Goal: Information Seeking & Learning: Understand process/instructions

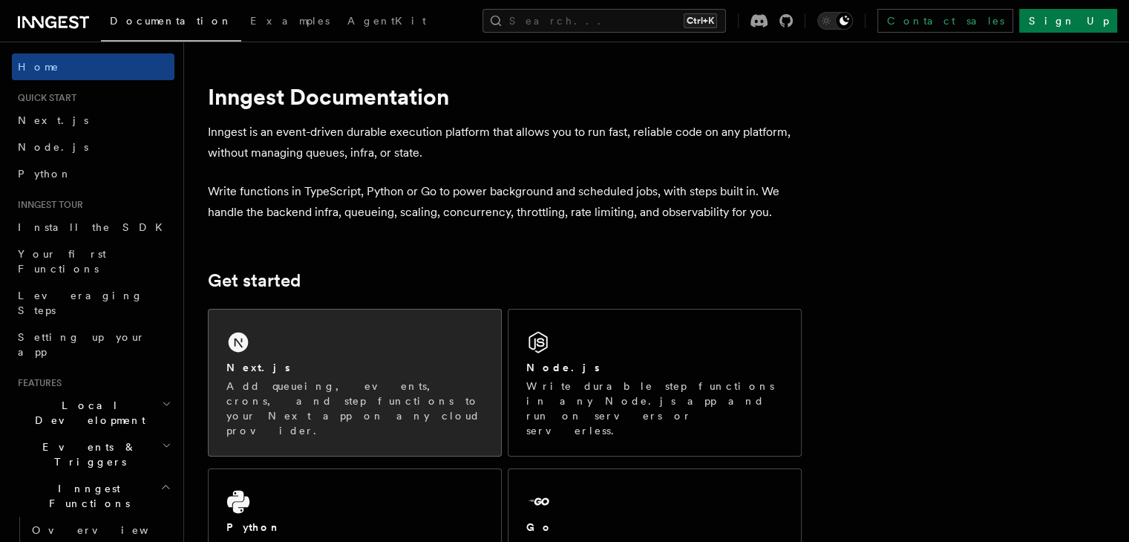
click at [244, 408] on div "Next.js Add queueing, events, crons, and step functions to your Next app on any…" at bounding box center [355, 383] width 293 height 146
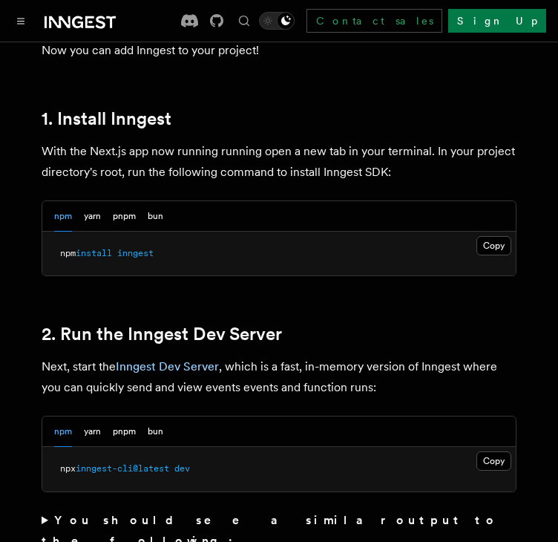
scroll to position [836, 0]
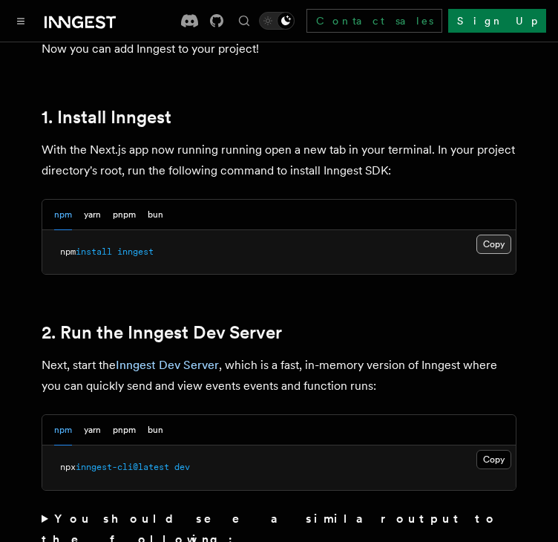
click at [505, 235] on button "Copy Copied" at bounding box center [494, 244] width 35 height 19
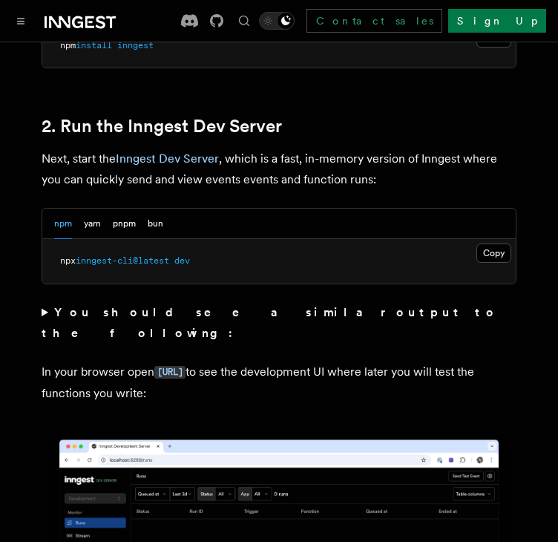
scroll to position [1044, 0]
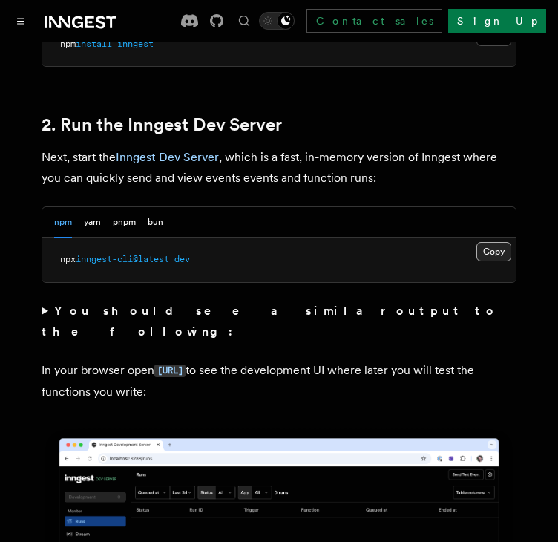
click at [495, 242] on button "Copy Copied" at bounding box center [494, 251] width 35 height 19
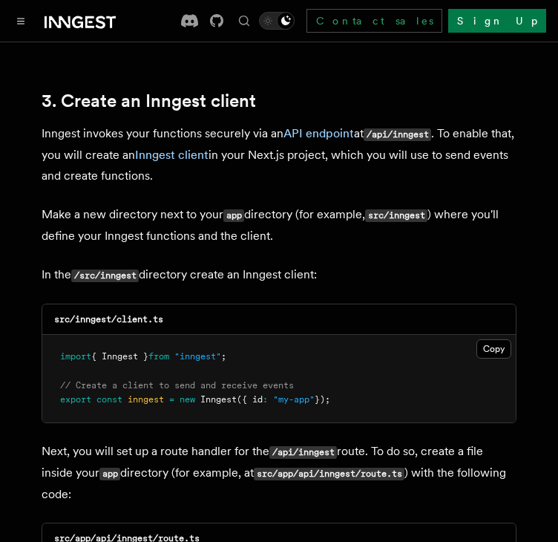
scroll to position [1731, 0]
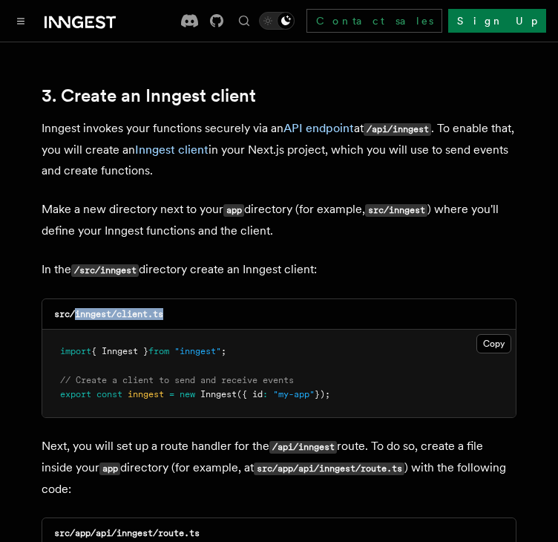
drag, startPoint x: 77, startPoint y: 272, endPoint x: 175, endPoint y: 270, distance: 98.0
click at [175, 299] on div "src/inngest/client.ts" at bounding box center [279, 314] width 474 height 30
copy code "inngest/client.ts"
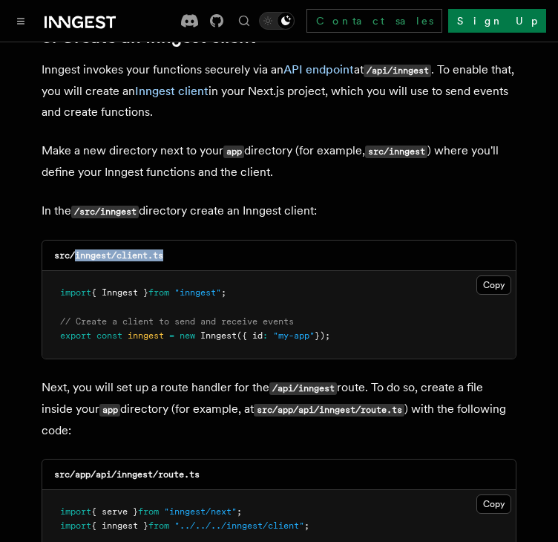
scroll to position [1791, 0]
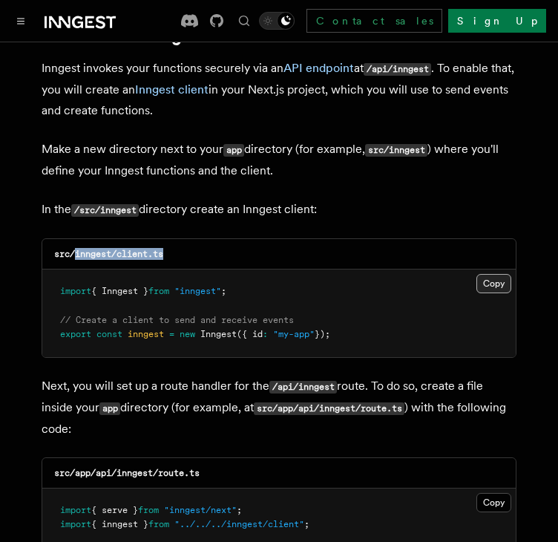
click at [492, 274] on button "Copy Copied" at bounding box center [494, 283] width 35 height 19
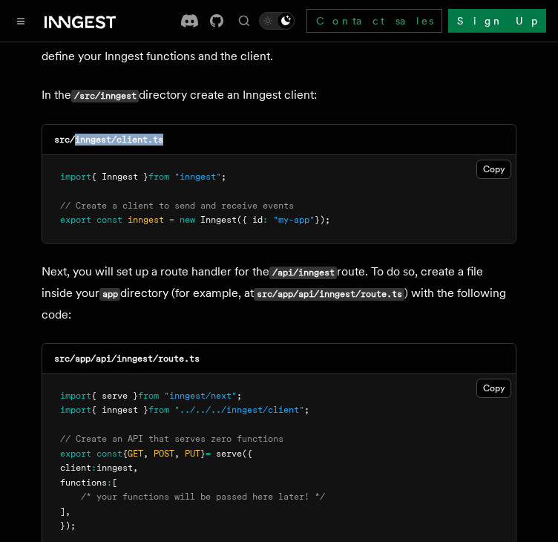
scroll to position [1906, 0]
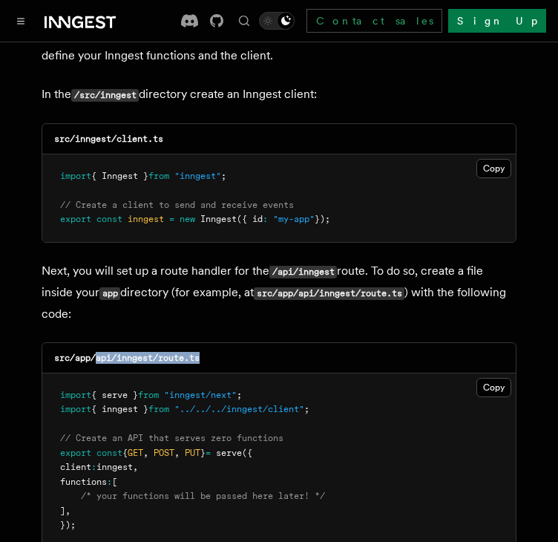
drag, startPoint x: 98, startPoint y: 315, endPoint x: 217, endPoint y: 306, distance: 119.1
click at [217, 343] on div "src/app/api/inngest/route.ts" at bounding box center [279, 358] width 474 height 30
copy code "api/inngest/route.ts"
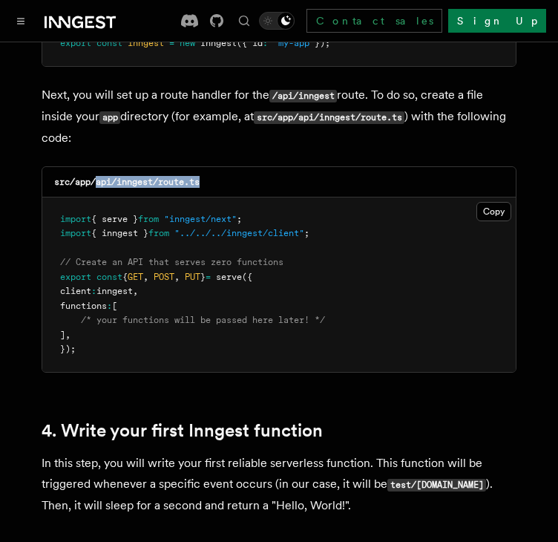
scroll to position [2084, 0]
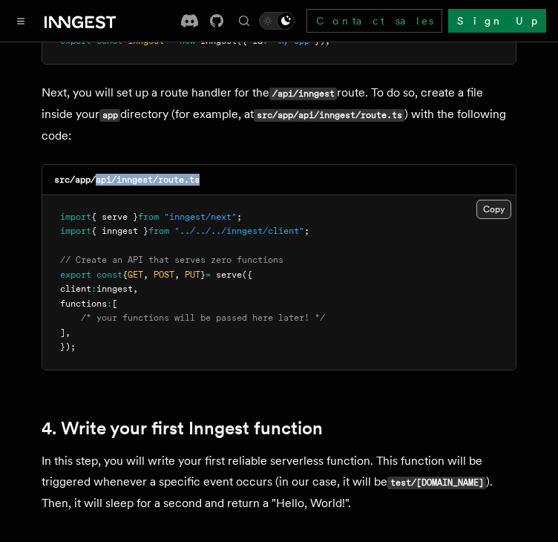
click at [477, 200] on button "Copy Copied" at bounding box center [494, 209] width 35 height 19
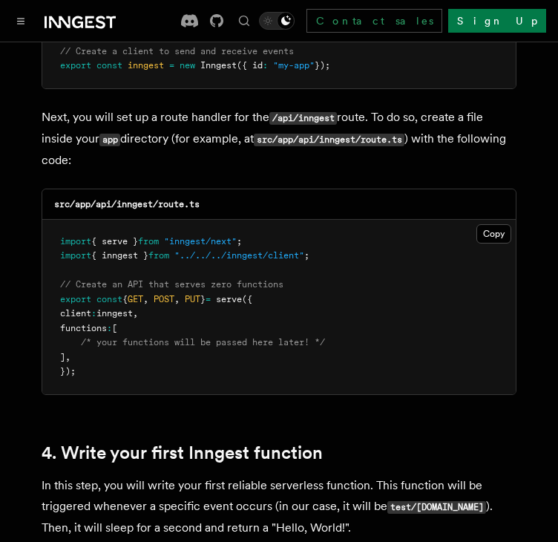
click at [428, 220] on pre "import { serve } from "inngest/next" ; import { inngest } from "../../../innges…" at bounding box center [279, 307] width 474 height 174
click at [499, 224] on button "Copy Copied" at bounding box center [494, 233] width 35 height 19
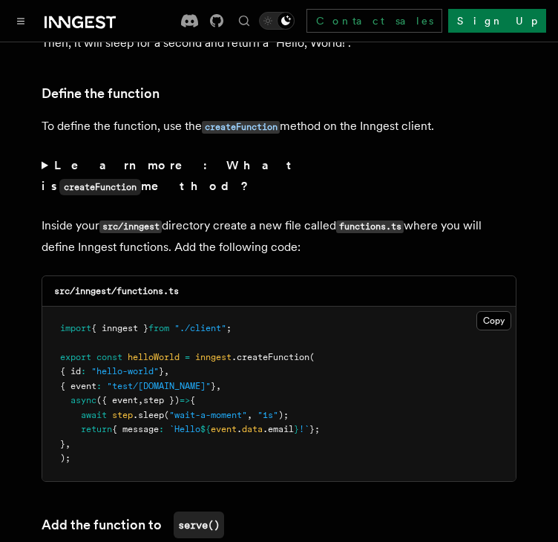
scroll to position [2545, 0]
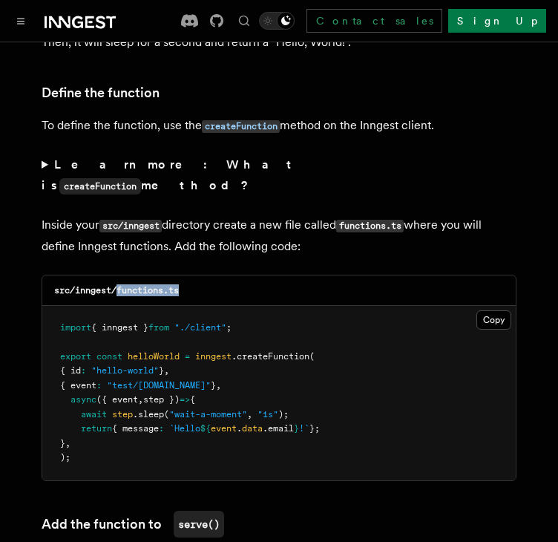
drag, startPoint x: 120, startPoint y: 229, endPoint x: 186, endPoint y: 237, distance: 66.5
click at [186, 275] on div "src/inngest/functions.ts" at bounding box center [279, 290] width 474 height 30
copy code "functions.ts"
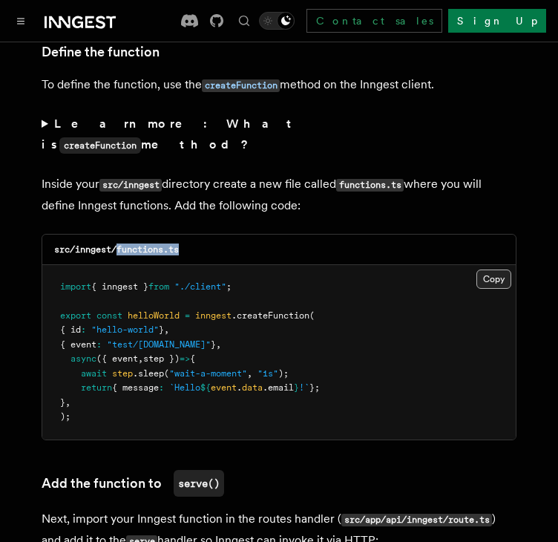
click at [485, 270] on button "Copy Copied" at bounding box center [494, 279] width 35 height 19
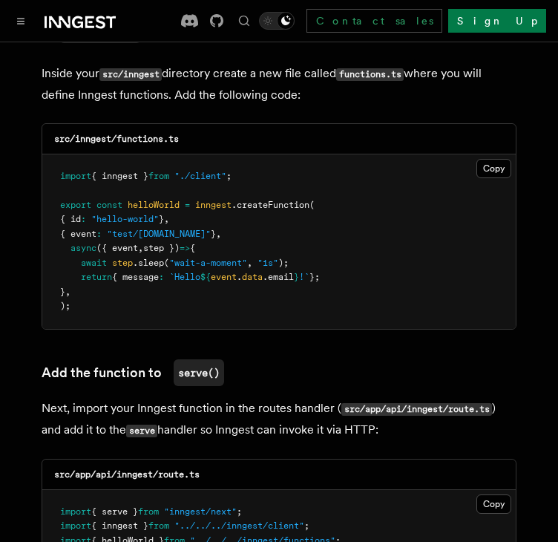
click at [309, 268] on div "src/inngest/functions.ts Copy Copied import { inngest } from "./client" ; expor…" at bounding box center [279, 226] width 475 height 206
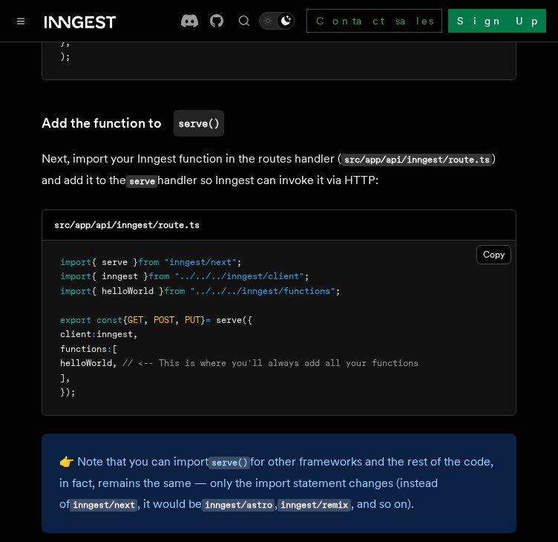
scroll to position [2948, 0]
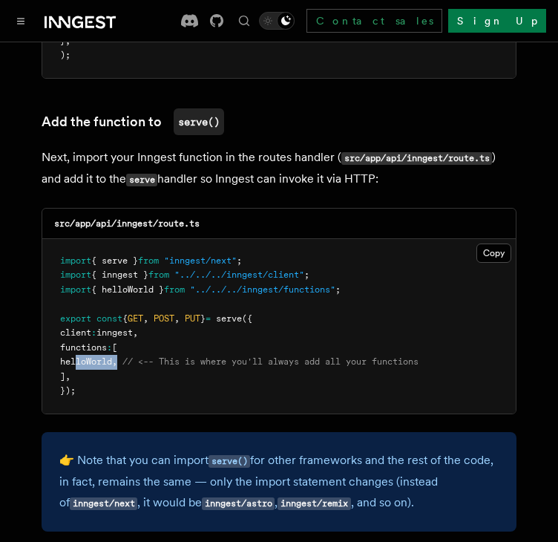
drag, startPoint x: 77, startPoint y: 301, endPoint x: 137, endPoint y: 304, distance: 60.2
click at [137, 356] on span "helloWorld , // <-- This is where you'll always add all your functions" at bounding box center [239, 361] width 359 height 10
copy span "helloWorld ,"
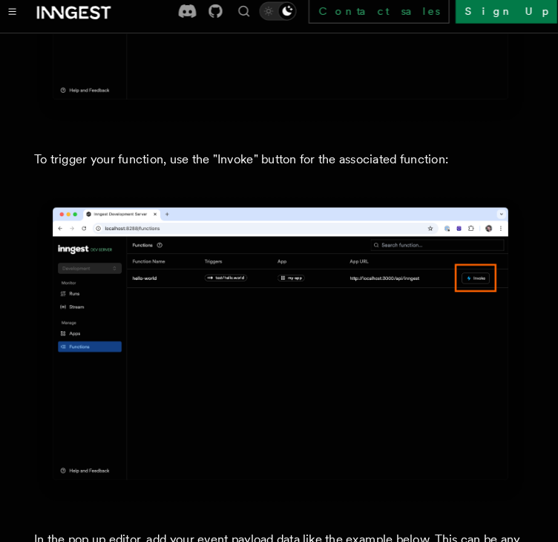
scroll to position [3913, 0]
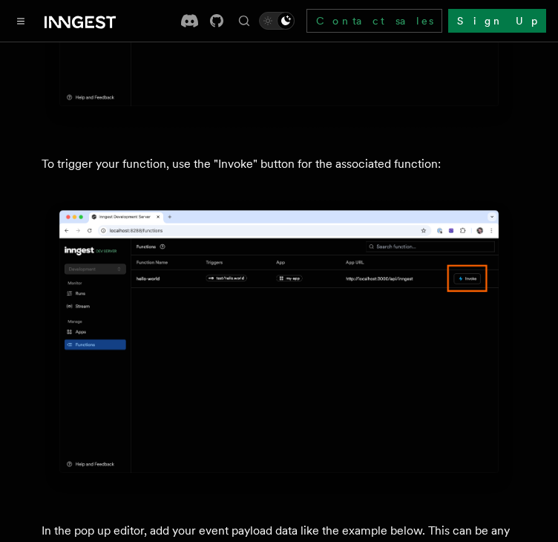
click at [267, 342] on img at bounding box center [279, 347] width 475 height 298
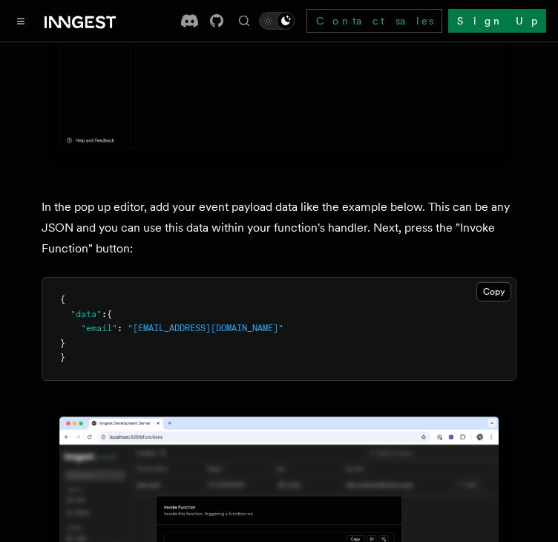
scroll to position [4240, 0]
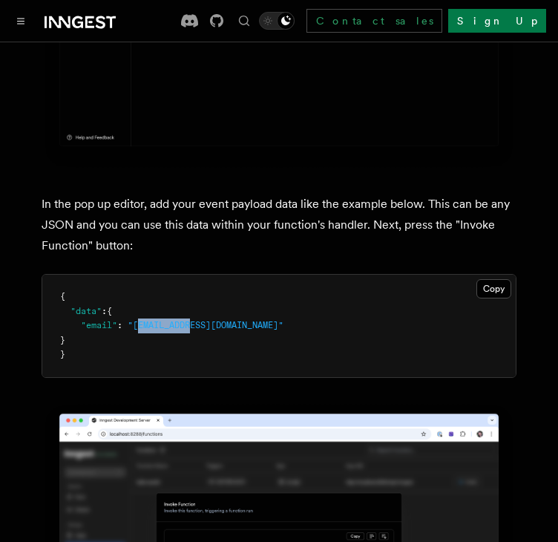
drag, startPoint x: 137, startPoint y: 267, endPoint x: 195, endPoint y: 266, distance: 57.2
click at [195, 320] on span ""[EMAIL_ADDRESS][DOMAIN_NAME]"" at bounding box center [206, 325] width 156 height 10
drag, startPoint x: 221, startPoint y: 268, endPoint x: 134, endPoint y: 267, distance: 86.9
click at [134, 320] on span ""[EMAIL_ADDRESS][DOMAIN_NAME]"" at bounding box center [206, 325] width 156 height 10
copy span "[EMAIL_ADDRESS][DOMAIN_NAME]"
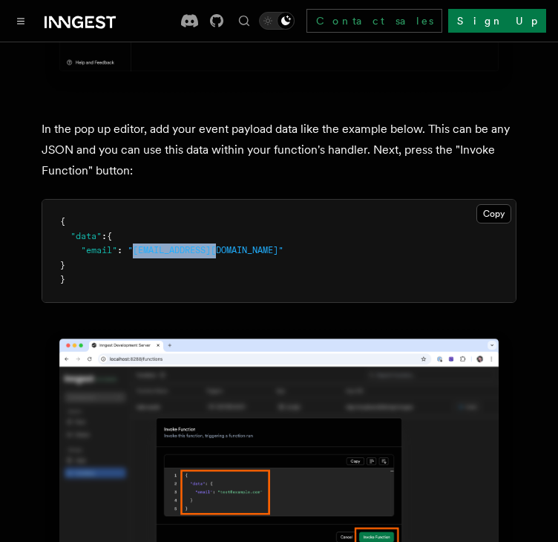
scroll to position [4311, 0]
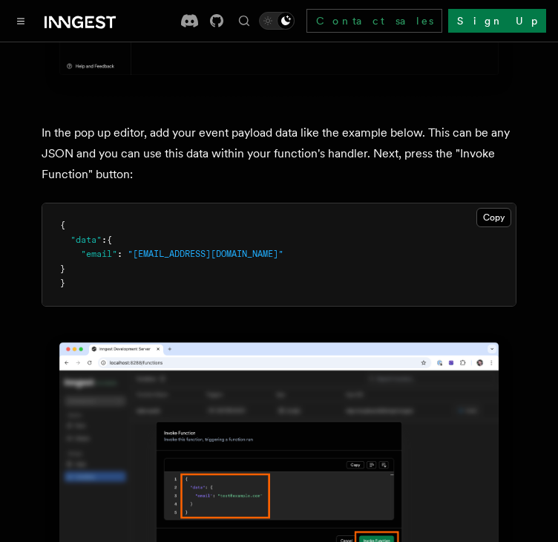
click at [234, 203] on pre "{ "data" : { "email" : "[EMAIL_ADDRESS][DOMAIN_NAME]" } }" at bounding box center [279, 254] width 474 height 102
drag, startPoint x: 229, startPoint y: 195, endPoint x: 68, endPoint y: 196, distance: 161.1
click at [68, 203] on pre "{ "data" : { "email" : "[EMAIL_ADDRESS][DOMAIN_NAME]" } }" at bounding box center [279, 254] width 474 height 102
copy span ""email" : "[EMAIL_ADDRESS][DOMAIN_NAME]""
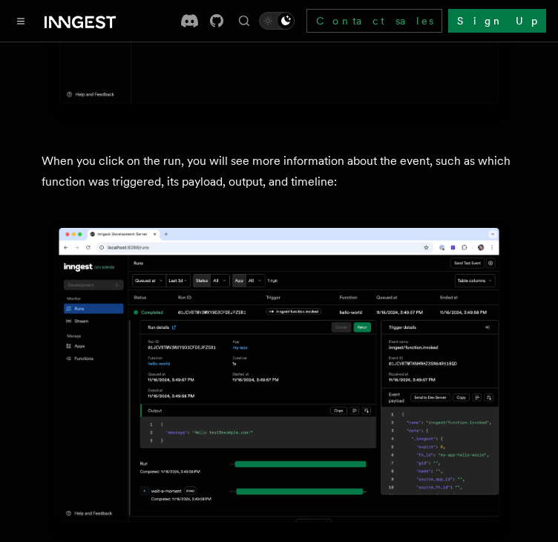
scroll to position [5226, 0]
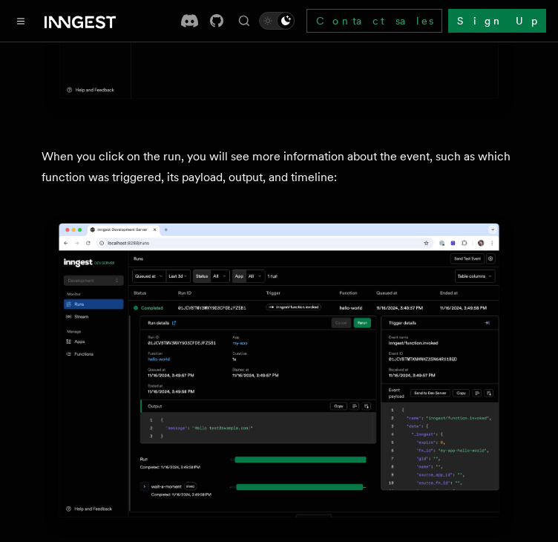
click at [374, 238] on img at bounding box center [279, 376] width 475 height 329
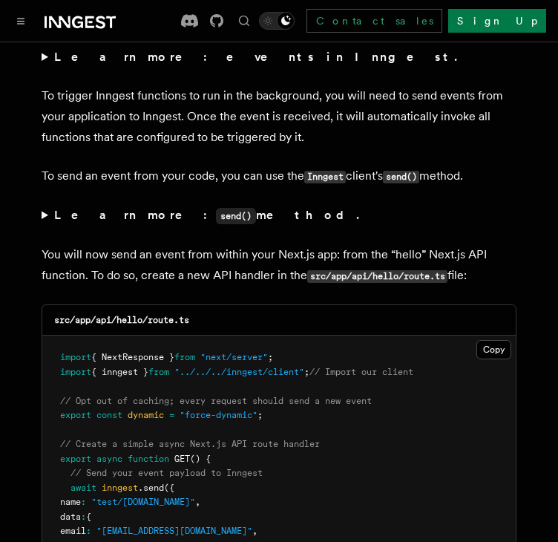
scroll to position [7087, 0]
